Goal: Consume media (video, audio): Consume media (video, audio)

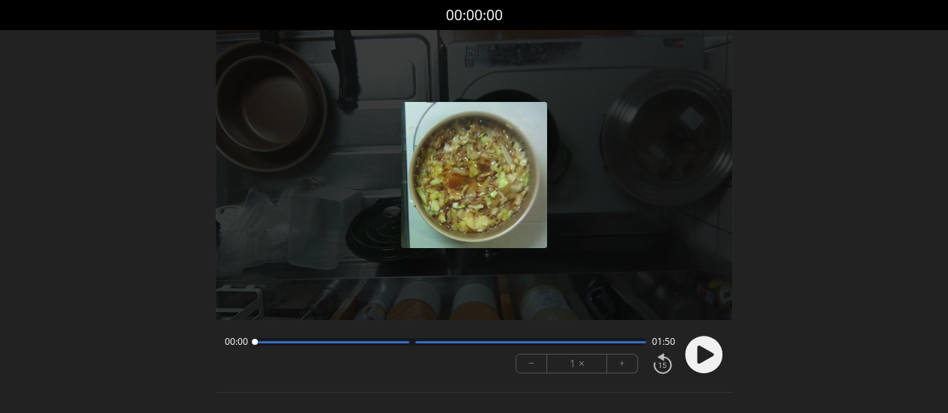
click at [702, 349] on icon at bounding box center [705, 355] width 16 height 18
drag, startPoint x: 327, startPoint y: 341, endPoint x: 265, endPoint y: 341, distance: 61.5
click at [265, 341] on div at bounding box center [266, 342] width 20 height 20
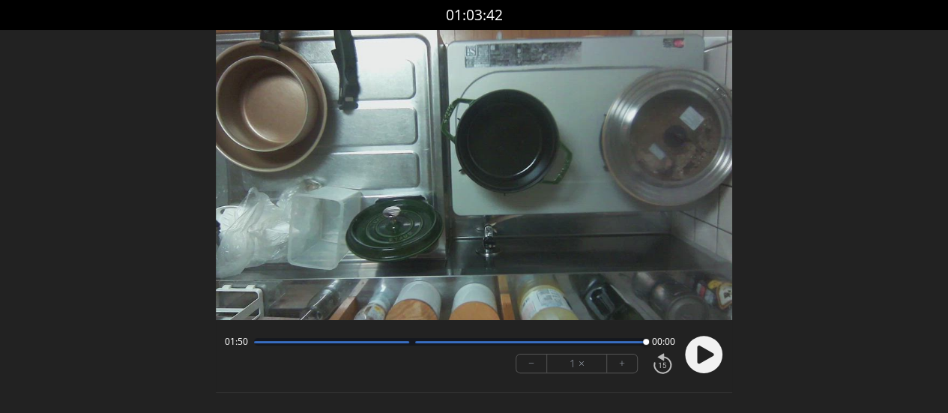
click at [580, 341] on div at bounding box center [530, 342] width 231 height 2
click at [703, 349] on icon at bounding box center [705, 355] width 16 height 18
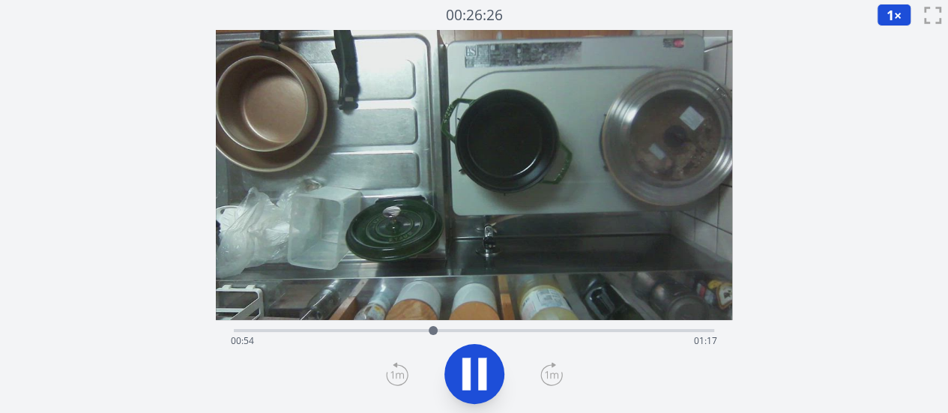
click at [499, 332] on div "Time elapsed: 00:54 Time remaining: 01:17" at bounding box center [474, 341] width 486 height 24
click at [589, 333] on div "Time elapsed: 01:14 Time remaining: 00:56" at bounding box center [474, 341] width 486 height 24
click at [562, 331] on div "Time elapsed: 01:40 Time remaining: 00:30" at bounding box center [474, 341] width 486 height 24
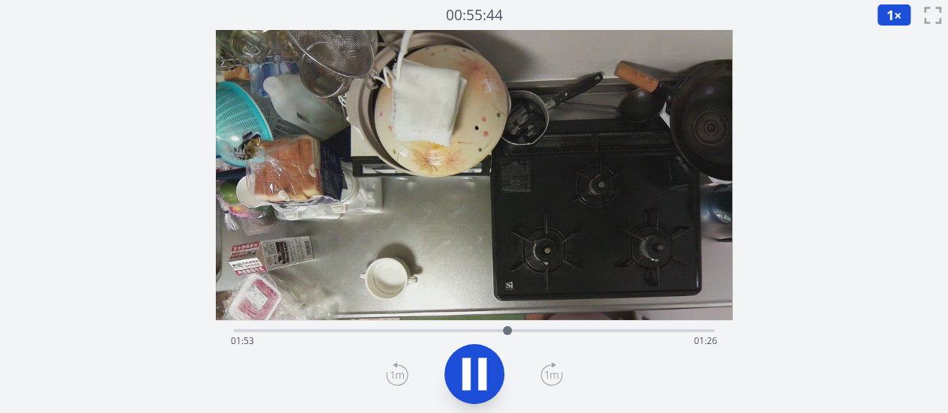
click at [484, 372] on icon at bounding box center [482, 374] width 8 height 32
click at [351, 331] on div "Time elapsed: 00:01 Time remaining: 03:18" at bounding box center [474, 341] width 486 height 24
click at [393, 325] on div "Time elapsed: 00:49 Time remaining: 02:30" at bounding box center [474, 329] width 480 height 18
click at [457, 329] on div "Time elapsed: 01:06 Time remaining: 02:13" at bounding box center [474, 341] width 486 height 24
click at [494, 331] on div "Time elapsed: 01:33 Time remaining: 01:46" at bounding box center [474, 341] width 486 height 24
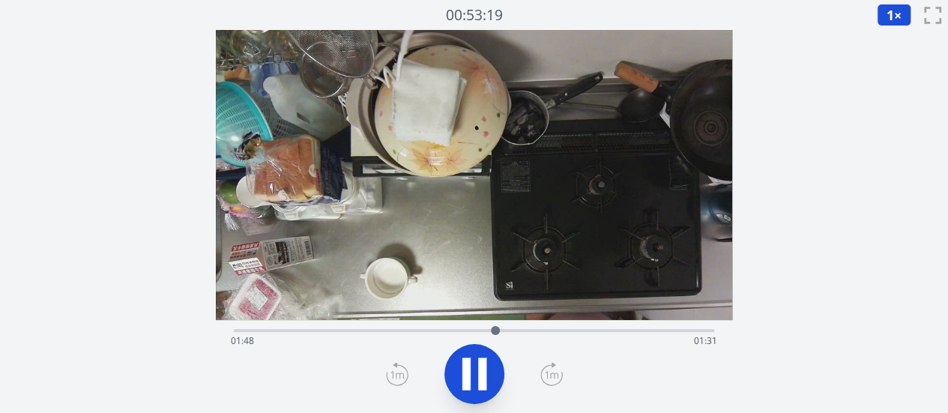
click at [540, 334] on div "Time elapsed: 01:48 Time remaining: 01:31" at bounding box center [474, 341] width 486 height 24
click at [568, 326] on div "Time elapsed: 02:07 Time remaining: 01:12" at bounding box center [474, 329] width 480 height 18
click at [610, 328] on div "Time elapsed: 02:19 Time remaining: 01:00" at bounding box center [474, 329] width 480 height 18
click at [491, 374] on icon at bounding box center [474, 374] width 42 height 42
click at [669, 332] on div at bounding box center [674, 330] width 22 height 22
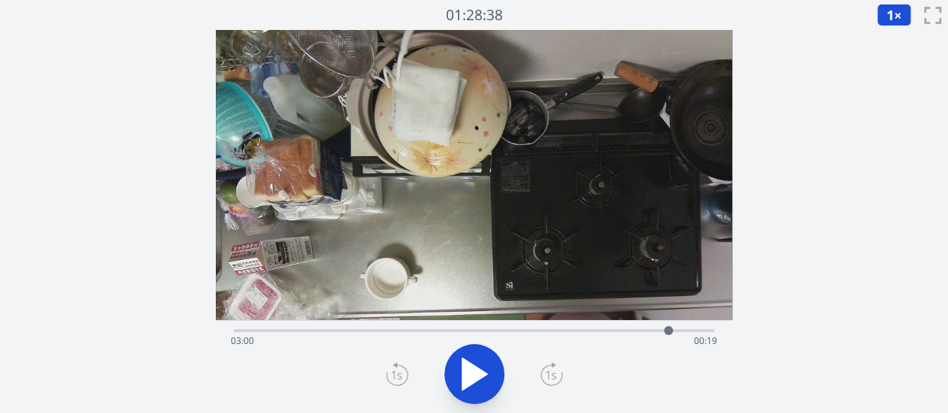
click at [657, 331] on div at bounding box center [668, 330] width 22 height 22
click at [478, 370] on icon at bounding box center [474, 373] width 25 height 31
click at [478, 370] on icon at bounding box center [482, 374] width 8 height 32
click at [478, 370] on icon at bounding box center [474, 373] width 25 height 31
click at [478, 370] on icon at bounding box center [482, 374] width 8 height 32
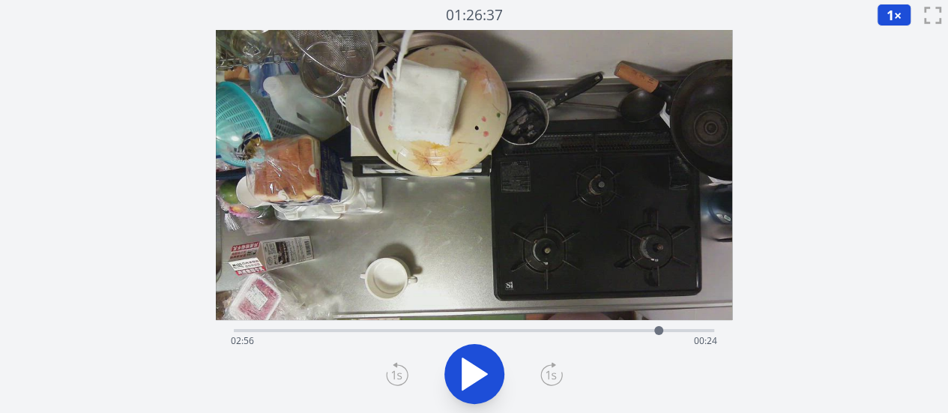
click at [478, 370] on icon at bounding box center [474, 373] width 25 height 31
click at [478, 370] on icon at bounding box center [482, 374] width 8 height 32
click at [478, 370] on icon at bounding box center [474, 373] width 25 height 31
click at [478, 370] on icon at bounding box center [482, 374] width 8 height 32
click at [478, 370] on icon at bounding box center [474, 373] width 25 height 31
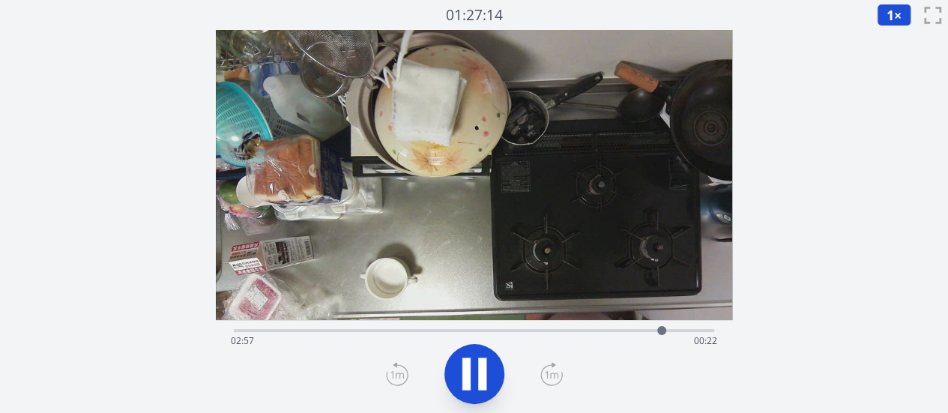
click at [478, 370] on icon at bounding box center [482, 374] width 8 height 32
click at [478, 370] on icon at bounding box center [474, 373] width 25 height 31
click at [478, 370] on icon at bounding box center [482, 374] width 8 height 32
click at [478, 370] on icon at bounding box center [474, 373] width 25 height 31
click at [478, 370] on icon at bounding box center [482, 374] width 8 height 32
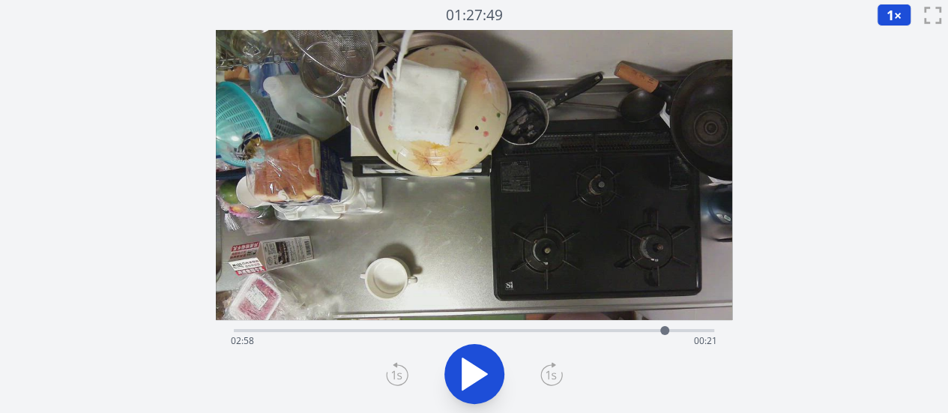
click at [478, 370] on icon at bounding box center [474, 373] width 25 height 31
click at [478, 370] on icon at bounding box center [482, 374] width 8 height 32
click at [478, 370] on icon at bounding box center [474, 373] width 25 height 31
click at [478, 370] on icon at bounding box center [482, 374] width 8 height 32
click at [478, 370] on icon at bounding box center [474, 373] width 25 height 31
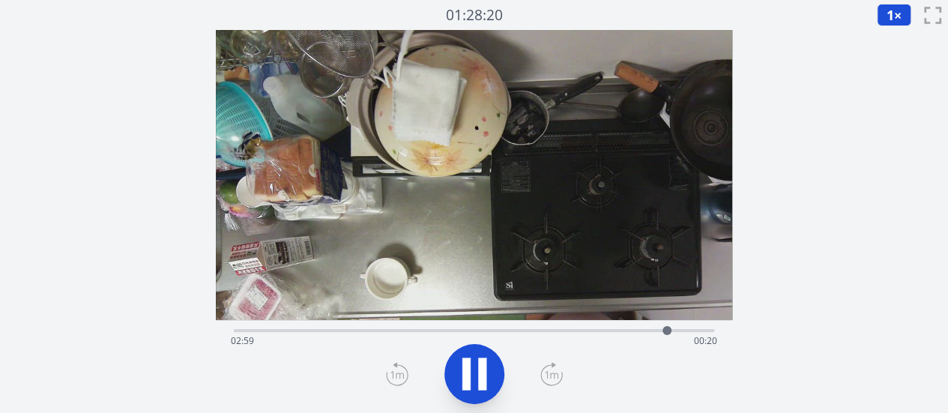
click at [478, 370] on icon at bounding box center [482, 374] width 8 height 32
click at [478, 370] on icon at bounding box center [474, 373] width 25 height 31
click at [478, 370] on icon at bounding box center [482, 374] width 8 height 32
click at [478, 370] on icon at bounding box center [474, 373] width 25 height 31
click at [478, 370] on icon at bounding box center [482, 374] width 8 height 32
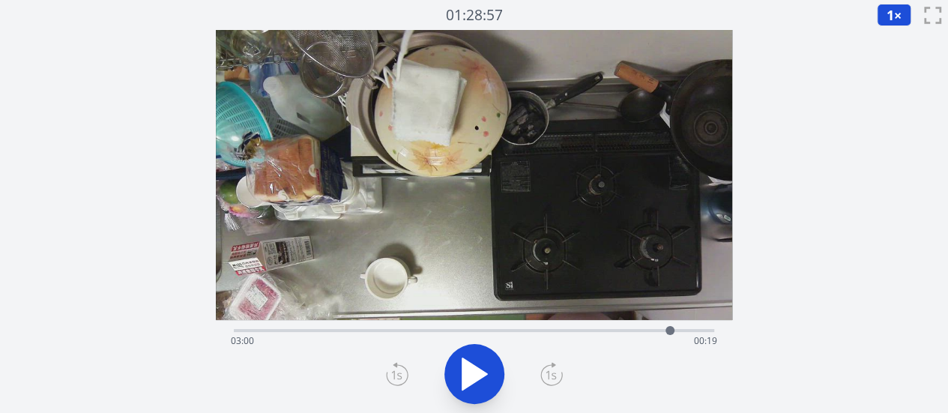
click at [478, 370] on icon at bounding box center [474, 373] width 25 height 31
click at [478, 370] on icon at bounding box center [482, 374] width 8 height 32
click at [477, 370] on icon at bounding box center [474, 373] width 25 height 31
click at [477, 370] on icon at bounding box center [474, 374] width 42 height 42
click at [479, 369] on icon at bounding box center [474, 373] width 25 height 31
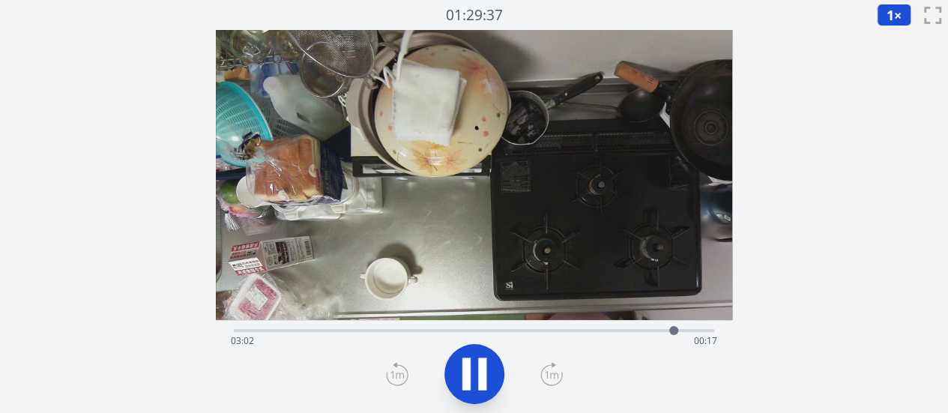
click at [479, 368] on icon at bounding box center [482, 374] width 8 height 32
click at [615, 331] on div "Time elapsed: 03:02 Time remaining: 00:17" at bounding box center [474, 341] width 486 height 24
click at [633, 331] on div "Time elapsed: 02:38 Time remaining: 00:41" at bounding box center [474, 341] width 486 height 24
click at [643, 332] on div at bounding box center [633, 330] width 22 height 22
click at [660, 330] on div "Time elapsed: 02:49 Time remaining: 00:30" at bounding box center [474, 341] width 486 height 24
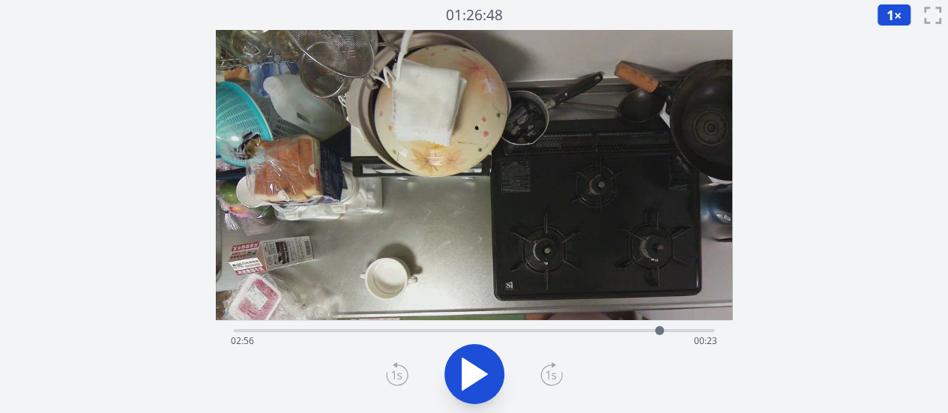
click at [475, 373] on icon at bounding box center [474, 373] width 25 height 31
click at [475, 373] on icon at bounding box center [474, 374] width 42 height 42
click at [475, 373] on icon at bounding box center [474, 373] width 25 height 31
click at [475, 373] on icon at bounding box center [474, 374] width 42 height 42
click at [475, 373] on icon at bounding box center [474, 373] width 25 height 31
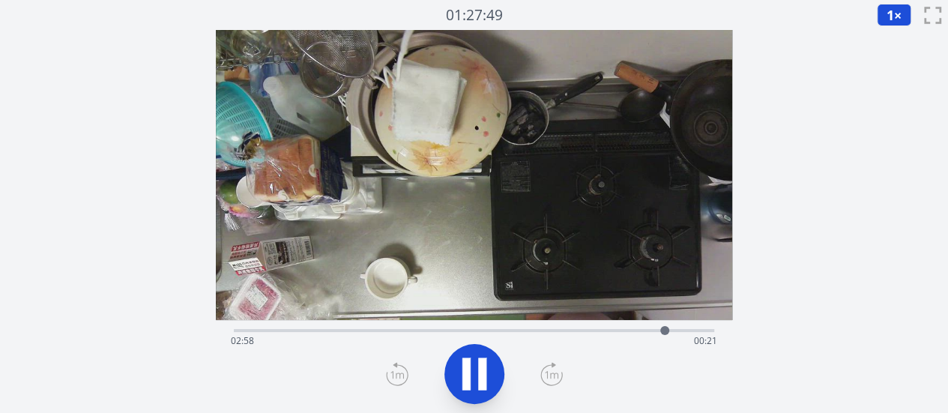
click at [475, 373] on icon at bounding box center [474, 374] width 42 height 42
click at [475, 373] on icon at bounding box center [474, 373] width 25 height 31
click at [475, 373] on icon at bounding box center [474, 374] width 42 height 42
click at [475, 373] on icon at bounding box center [474, 373] width 25 height 31
click at [475, 373] on icon at bounding box center [474, 374] width 42 height 42
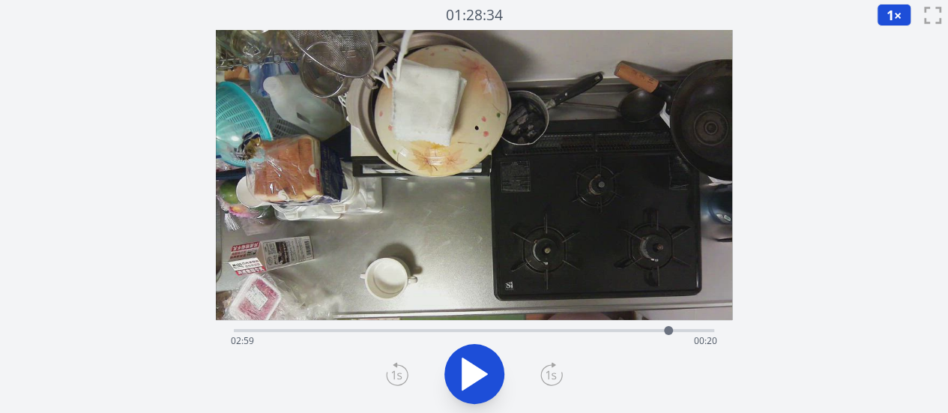
click at [475, 373] on icon at bounding box center [474, 373] width 25 height 31
click at [475, 373] on icon at bounding box center [474, 374] width 42 height 42
click at [475, 373] on icon at bounding box center [474, 373] width 25 height 31
click at [475, 373] on icon at bounding box center [474, 374] width 42 height 42
click at [475, 373] on icon at bounding box center [474, 373] width 25 height 31
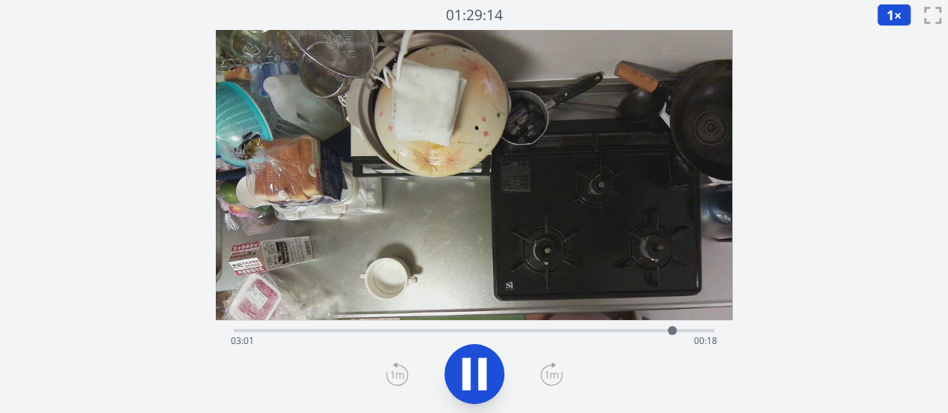
click at [475, 373] on icon at bounding box center [474, 374] width 42 height 42
click at [475, 373] on icon at bounding box center [474, 373] width 25 height 31
click at [475, 373] on icon at bounding box center [474, 374] width 42 height 42
click at [475, 373] on icon at bounding box center [474, 373] width 25 height 31
click at [475, 373] on icon at bounding box center [474, 374] width 42 height 42
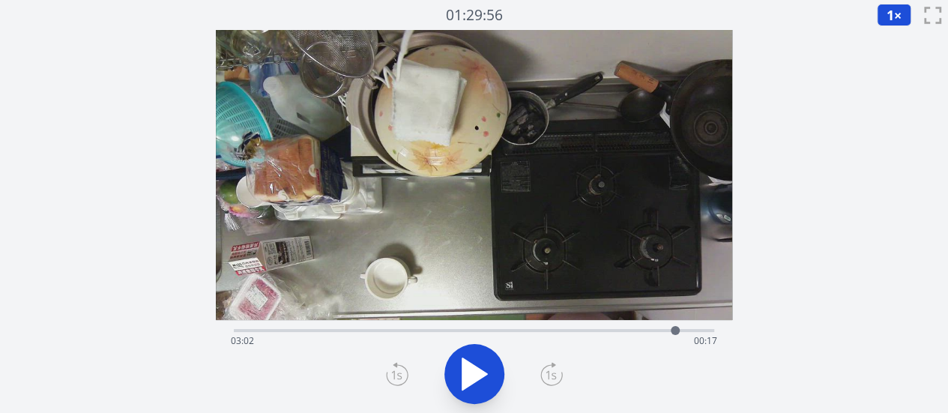
click at [475, 373] on icon at bounding box center [474, 373] width 25 height 31
click at [475, 373] on icon at bounding box center [474, 374] width 42 height 42
click at [475, 373] on icon at bounding box center [474, 373] width 25 height 31
click at [475, 373] on icon at bounding box center [474, 374] width 42 height 42
click at [475, 373] on icon at bounding box center [474, 373] width 25 height 31
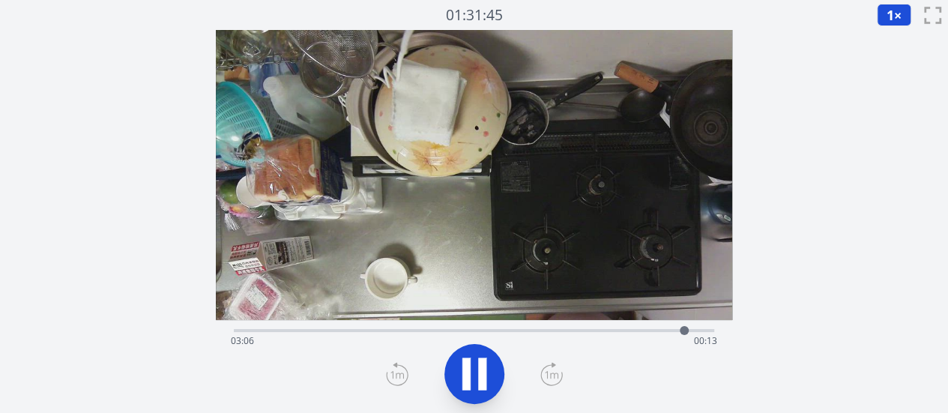
click at [475, 373] on icon at bounding box center [474, 374] width 42 height 42
click at [475, 373] on icon at bounding box center [474, 373] width 25 height 31
click at [475, 373] on icon at bounding box center [474, 374] width 42 height 42
click at [475, 373] on icon at bounding box center [474, 373] width 25 height 31
click at [475, 373] on icon at bounding box center [474, 374] width 42 height 42
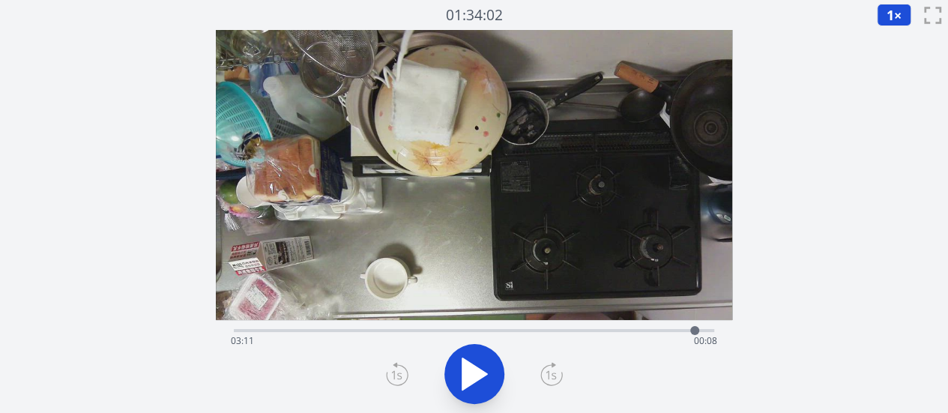
click at [475, 373] on icon at bounding box center [474, 373] width 25 height 31
click at [475, 373] on icon at bounding box center [474, 374] width 42 height 42
click at [475, 373] on icon at bounding box center [474, 373] width 25 height 31
click at [475, 373] on icon at bounding box center [474, 374] width 42 height 42
click at [475, 373] on icon at bounding box center [474, 373] width 25 height 31
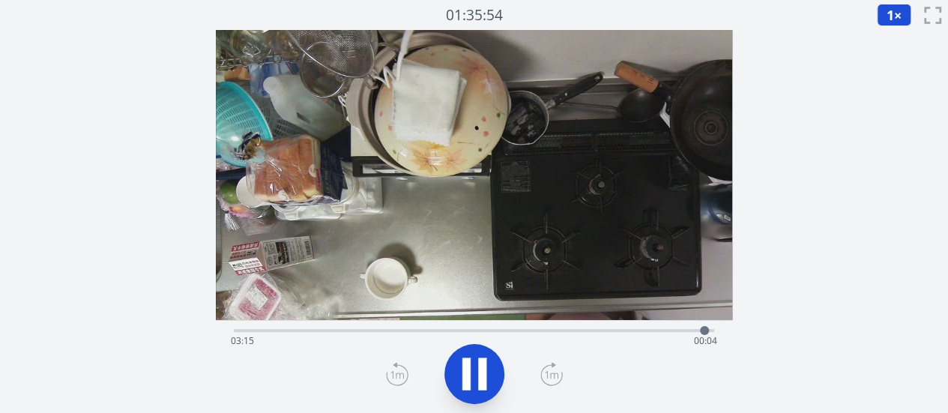
click at [475, 373] on icon at bounding box center [474, 374] width 42 height 42
click at [475, 373] on icon at bounding box center [474, 373] width 25 height 31
click at [475, 373] on icon at bounding box center [474, 374] width 42 height 42
click at [475, 373] on icon at bounding box center [474, 373] width 25 height 31
click at [502, 330] on div "Time elapsed: 03:19 Time remaining: 00:00" at bounding box center [474, 341] width 486 height 24
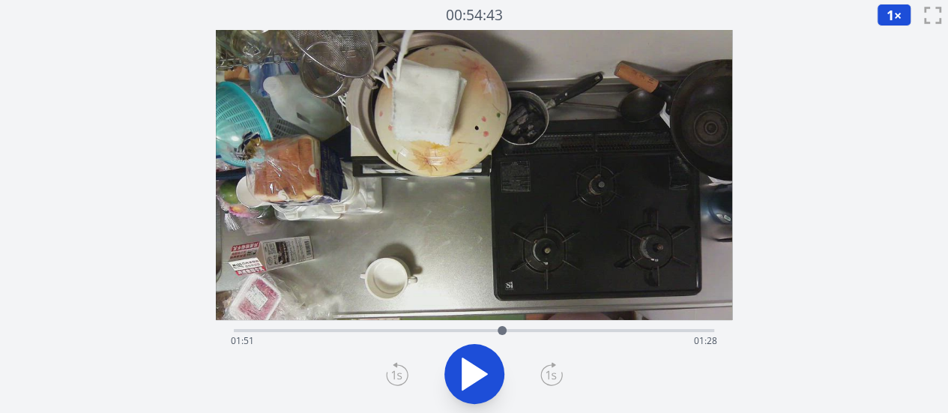
click at [509, 329] on div at bounding box center [502, 330] width 22 height 22
click at [520, 328] on div "Time elapsed: 01:54 Time remaining: 01:26" at bounding box center [474, 329] width 480 height 18
click at [531, 326] on div "Time elapsed: 01:58 Time remaining: 01:21" at bounding box center [474, 329] width 480 height 18
click at [546, 329] on div "Time elapsed: 02:03 Time remaining: 01:16" at bounding box center [474, 341] width 486 height 24
click at [555, 328] on div at bounding box center [546, 330] width 22 height 22
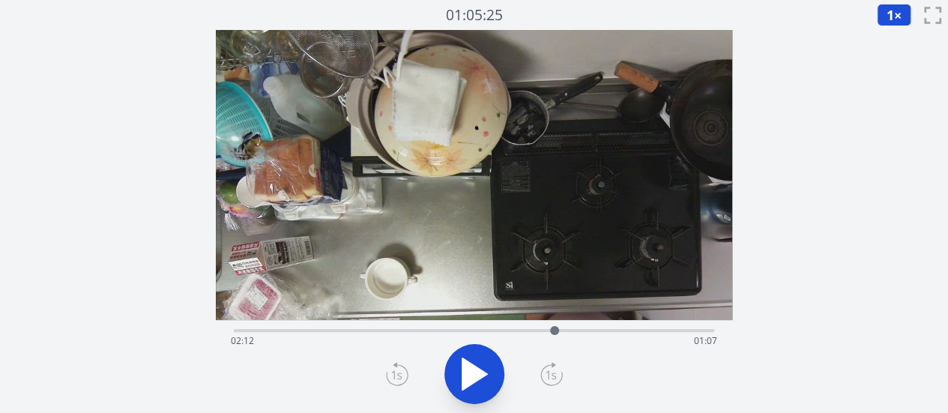
click at [570, 330] on div "Time elapsed: 02:12 Time remaining: 01:07" at bounding box center [474, 341] width 486 height 24
click at [583, 328] on div "Time elapsed: 02:19 Time remaining: 01:00" at bounding box center [474, 329] width 480 height 18
click at [595, 328] on div "Time elapsed: 02:24 Time remaining: 00:55" at bounding box center [474, 329] width 480 height 18
click at [603, 328] on div at bounding box center [595, 330] width 22 height 22
click at [614, 328] on div at bounding box center [603, 330] width 22 height 22
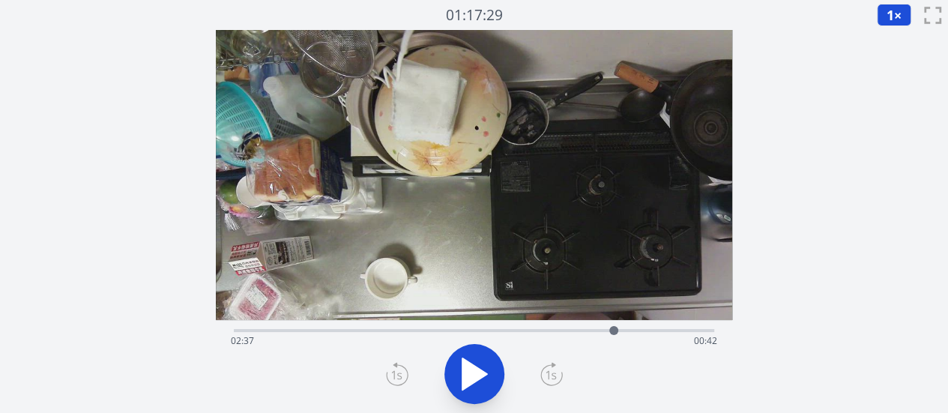
click at [622, 328] on div at bounding box center [614, 330] width 22 height 22
click at [631, 328] on div at bounding box center [622, 330] width 22 height 22
click at [645, 330] on div "Time elapsed: 02:44 Time remaining: 00:35" at bounding box center [474, 341] width 486 height 24
click at [657, 330] on div "Time elapsed: 02:50 Time remaining: 00:29" at bounding box center [474, 341] width 486 height 24
click at [666, 330] on div at bounding box center [656, 330] width 22 height 22
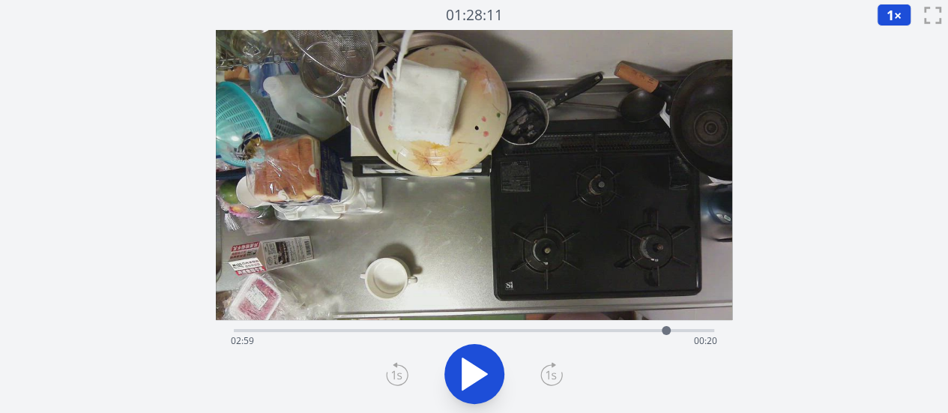
click at [659, 329] on div at bounding box center [666, 330] width 22 height 22
click at [652, 330] on div at bounding box center [659, 330] width 22 height 22
click at [481, 371] on icon at bounding box center [474, 373] width 25 height 31
click at [477, 375] on icon at bounding box center [474, 374] width 42 height 42
click at [666, 331] on div at bounding box center [668, 330] width 9 height 9
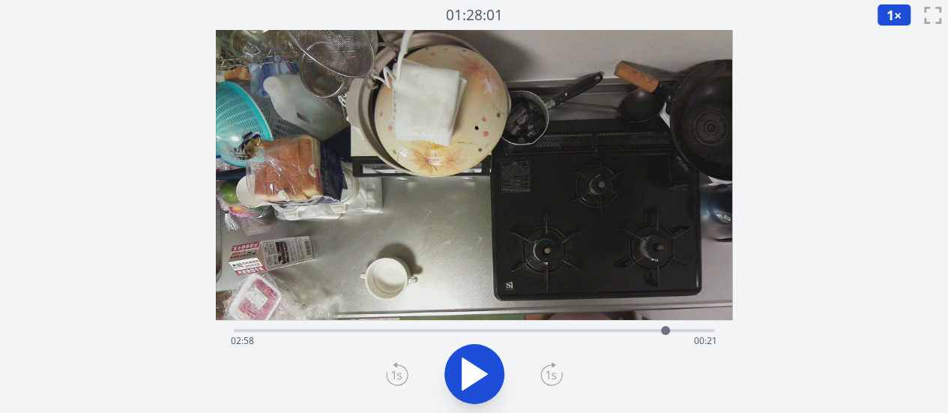
click at [472, 376] on icon at bounding box center [474, 373] width 25 height 31
click at [472, 376] on icon at bounding box center [474, 374] width 42 height 42
click at [472, 376] on icon at bounding box center [474, 373] width 25 height 31
click at [472, 376] on icon at bounding box center [474, 374] width 42 height 42
click at [472, 376] on icon at bounding box center [474, 373] width 25 height 31
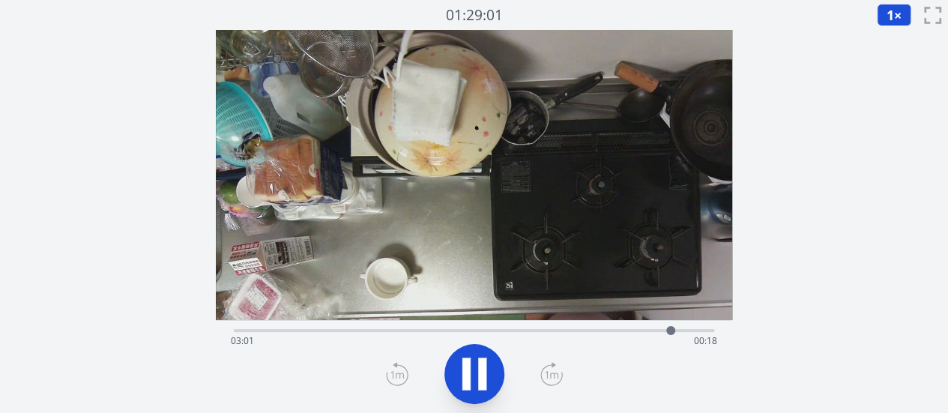
click at [472, 376] on icon at bounding box center [474, 374] width 42 height 42
click at [472, 376] on icon at bounding box center [474, 373] width 25 height 31
click at [472, 376] on icon at bounding box center [474, 374] width 42 height 42
click at [472, 376] on icon at bounding box center [474, 373] width 25 height 31
click at [472, 376] on icon at bounding box center [474, 374] width 42 height 42
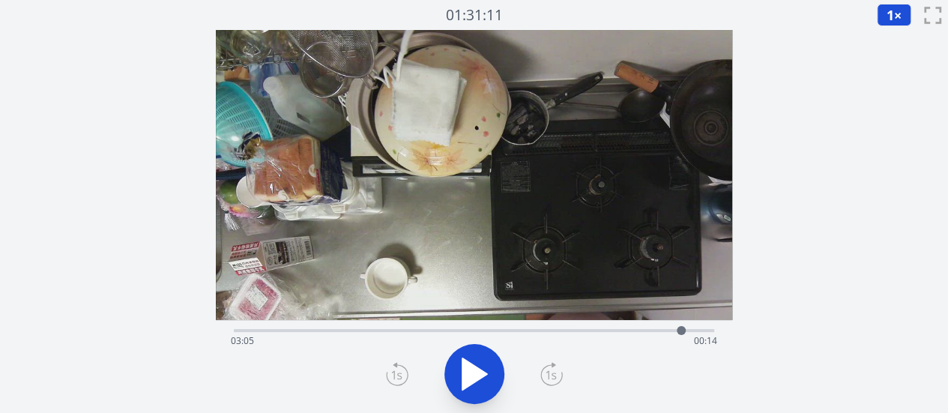
click at [472, 376] on icon at bounding box center [474, 373] width 25 height 31
click at [472, 376] on icon at bounding box center [474, 374] width 42 height 42
click at [472, 376] on icon at bounding box center [474, 373] width 25 height 31
click at [472, 376] on icon at bounding box center [474, 374] width 42 height 42
click at [472, 376] on icon at bounding box center [474, 373] width 25 height 31
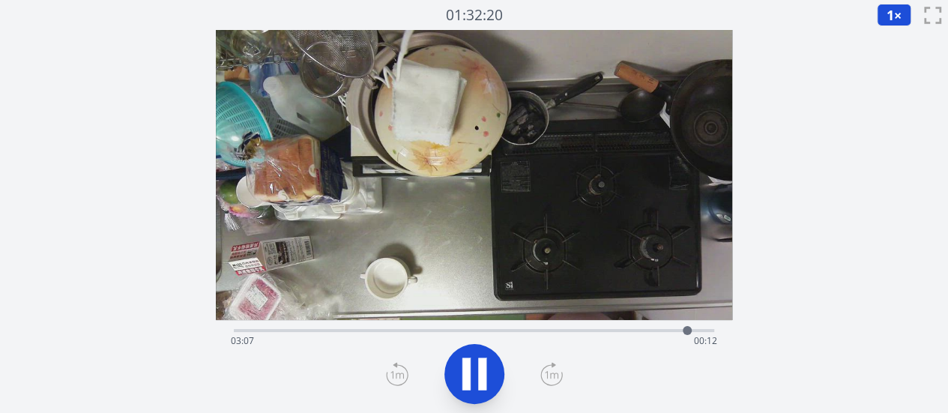
click at [472, 376] on icon at bounding box center [474, 374] width 42 height 42
click at [472, 376] on icon at bounding box center [474, 373] width 25 height 31
click at [472, 376] on icon at bounding box center [474, 374] width 42 height 42
click at [472, 376] on icon at bounding box center [474, 373] width 25 height 31
click at [472, 376] on icon at bounding box center [474, 374] width 42 height 42
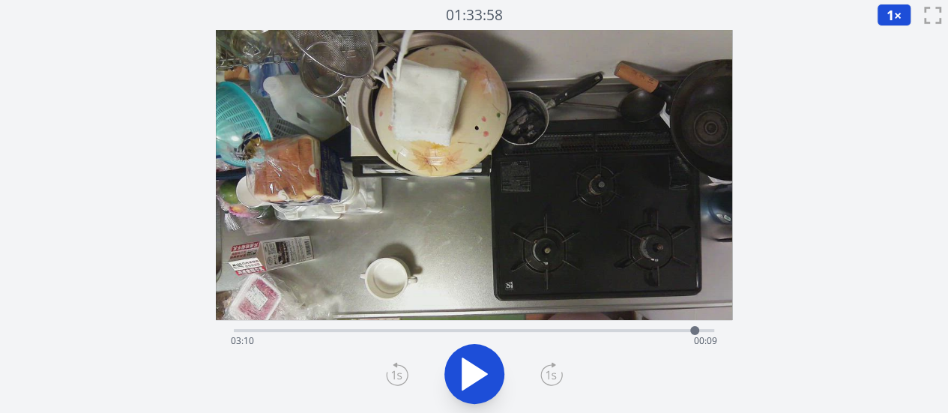
click at [472, 376] on icon at bounding box center [474, 373] width 25 height 31
click at [472, 376] on icon at bounding box center [474, 374] width 42 height 42
click at [472, 376] on icon at bounding box center [474, 373] width 25 height 31
click at [472, 376] on icon at bounding box center [474, 374] width 42 height 42
